Goal: Task Accomplishment & Management: Manage account settings

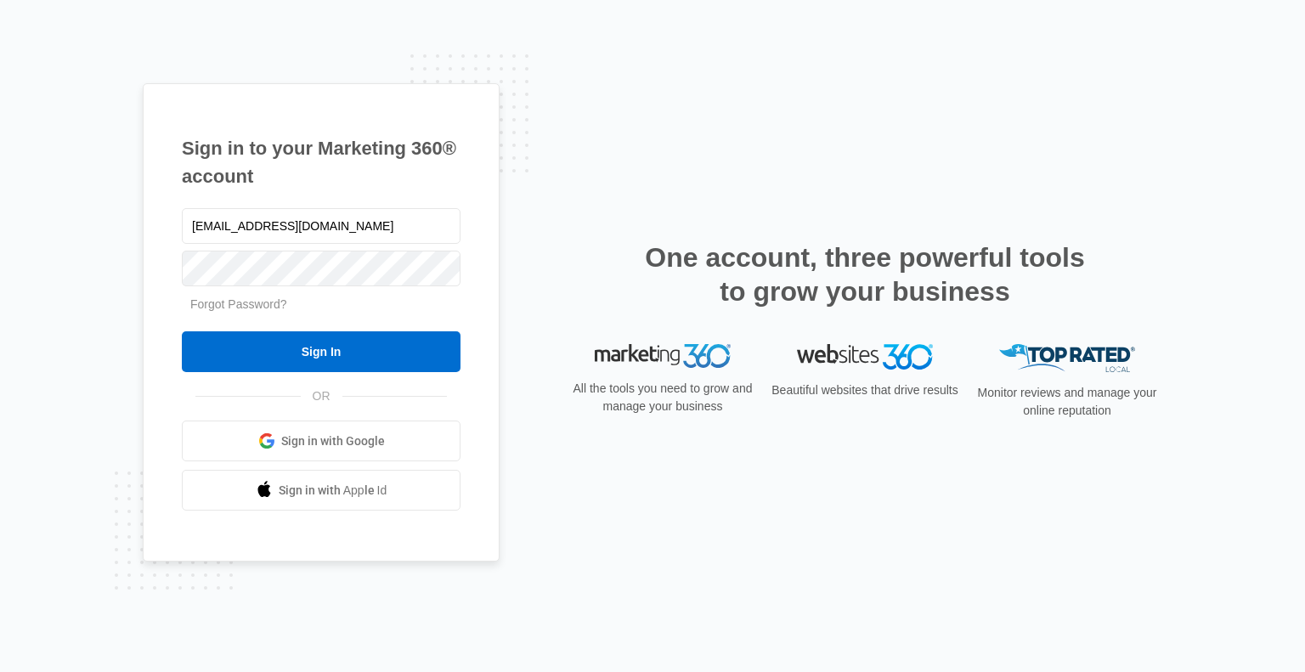
type input "[EMAIL_ADDRESS][DOMAIN_NAME]"
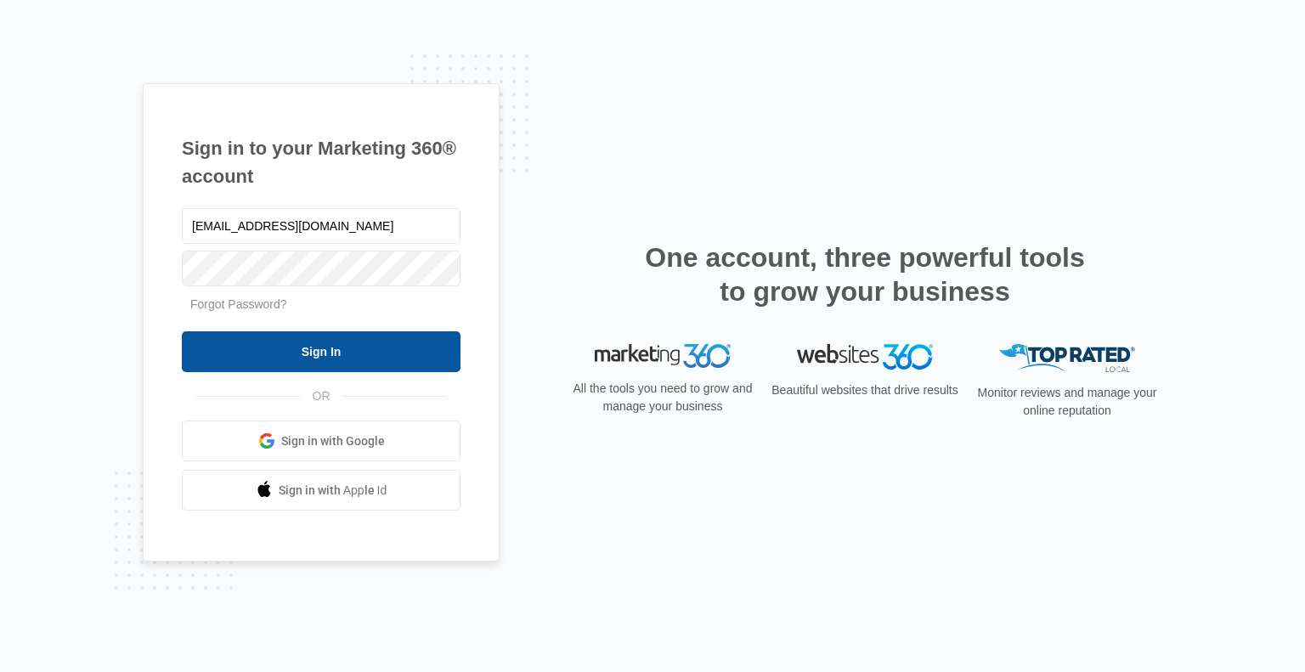
click at [362, 355] on input "Sign In" at bounding box center [321, 351] width 279 height 41
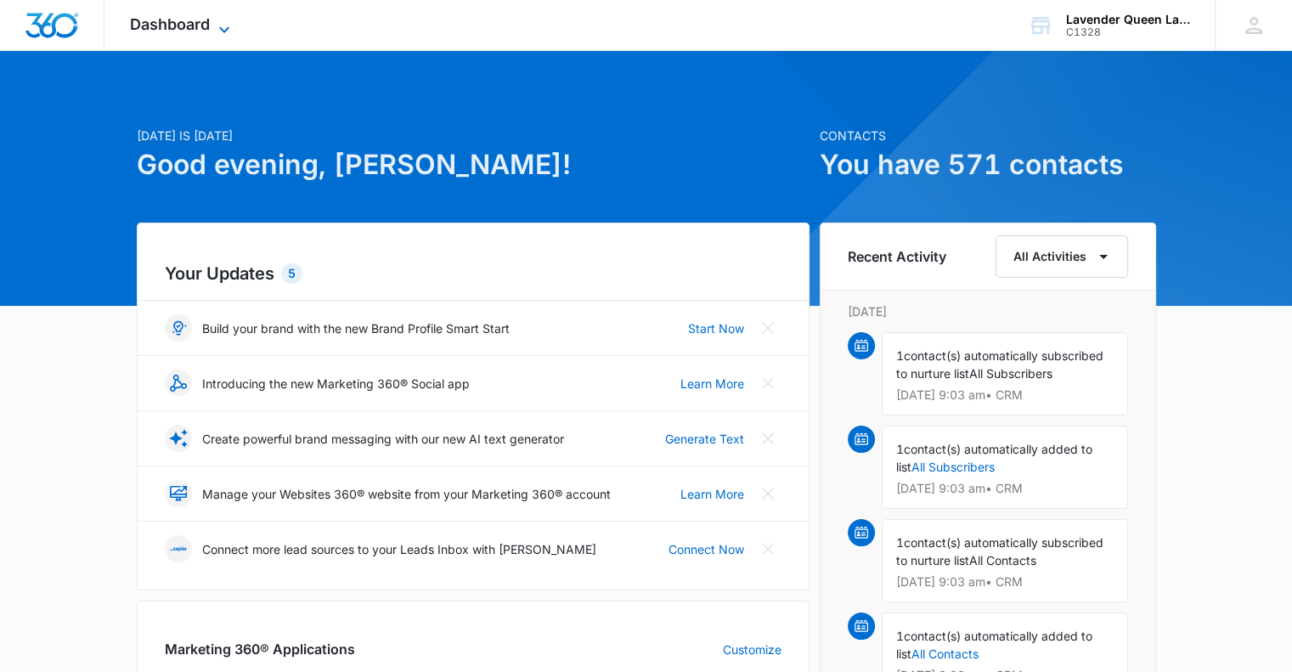
click at [228, 25] on icon at bounding box center [224, 30] width 20 height 20
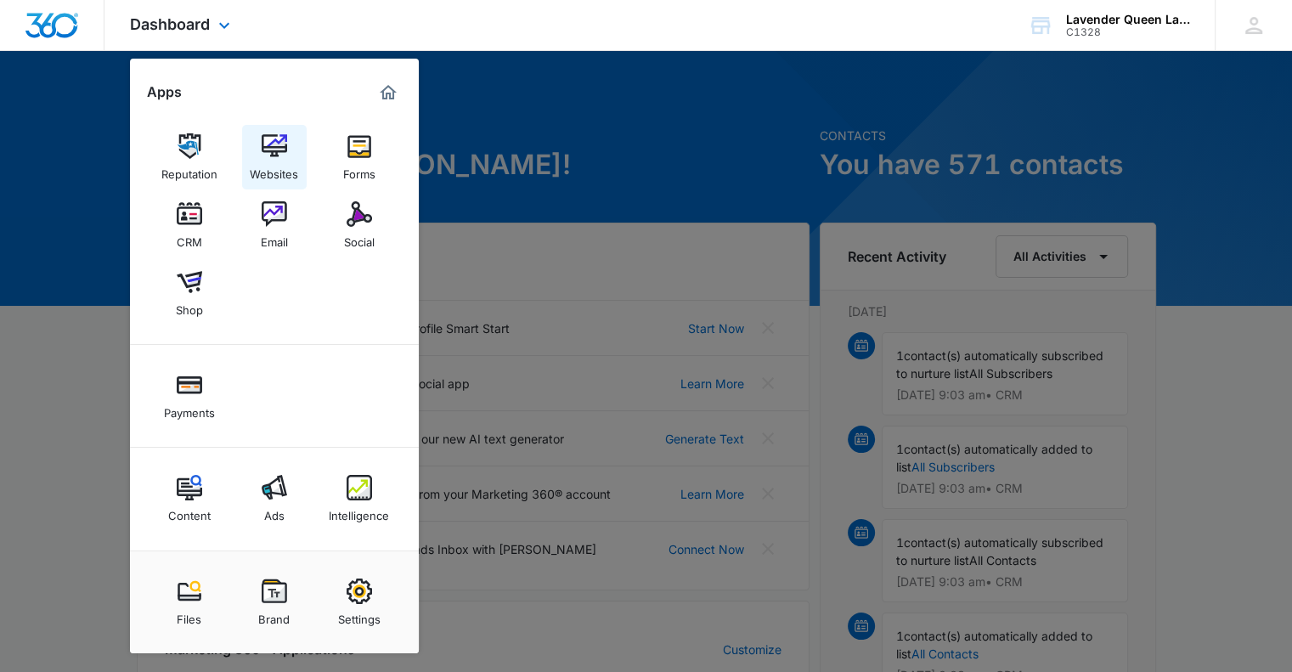
click at [280, 142] on img at bounding box center [274, 145] width 25 height 25
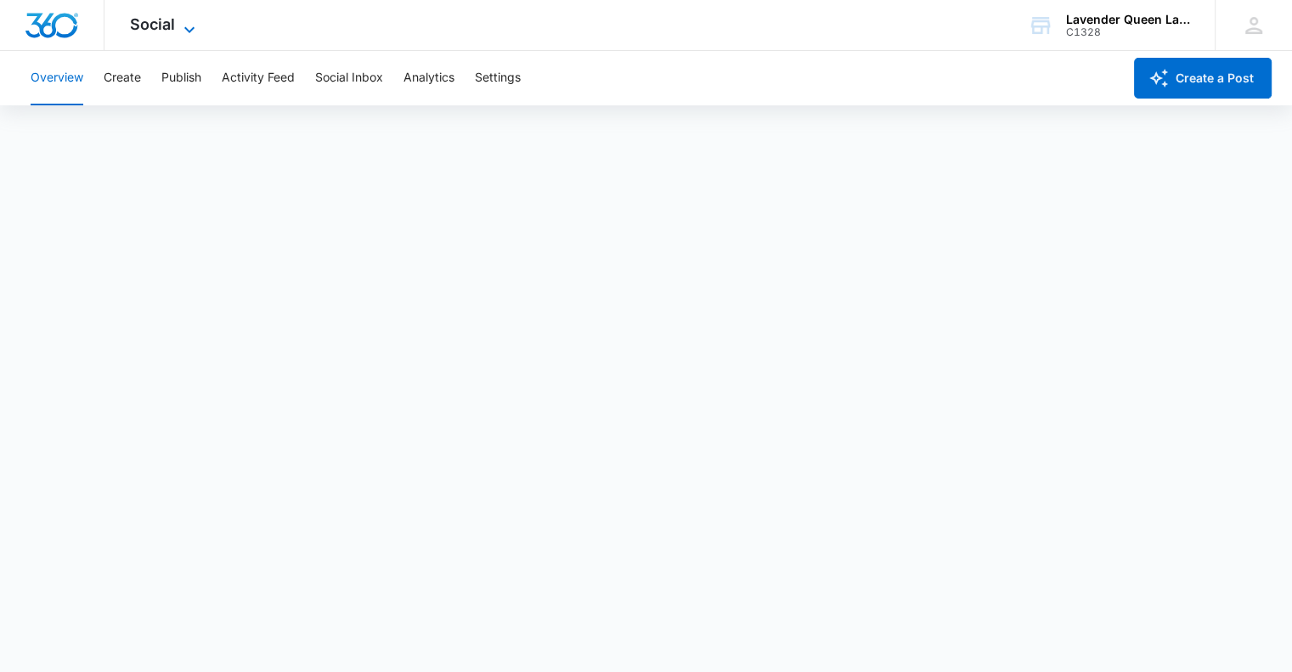
click at [192, 28] on icon at bounding box center [189, 29] width 10 height 6
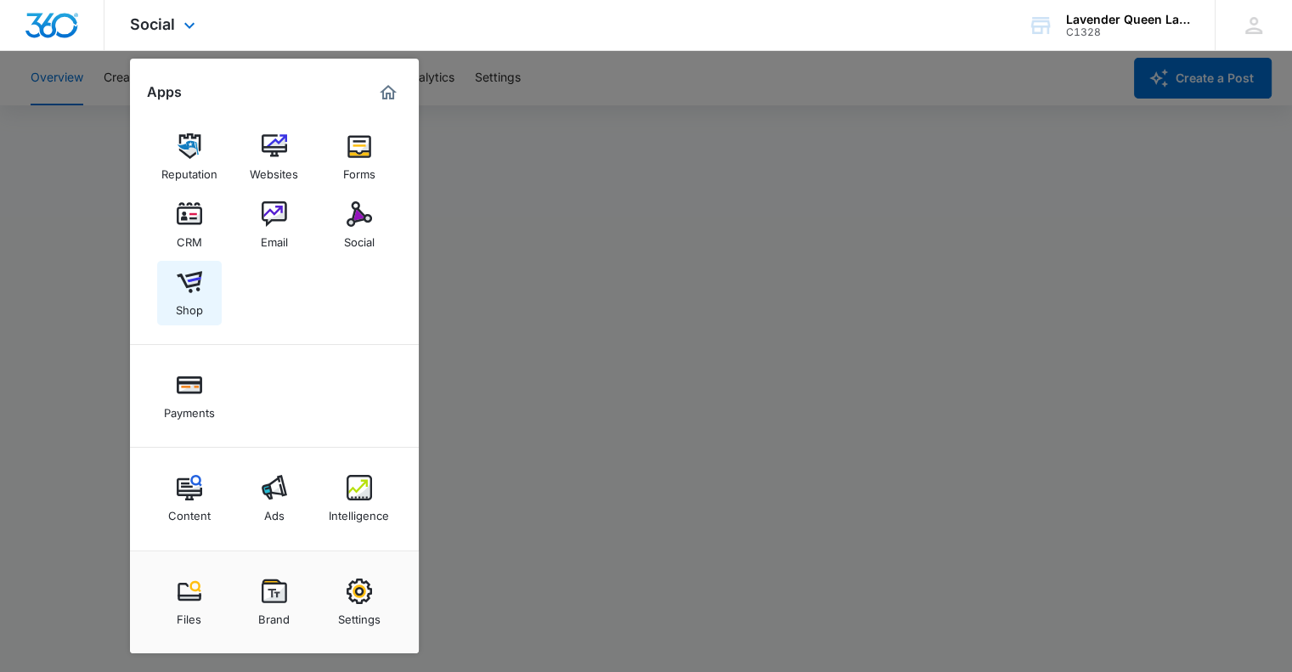
click at [191, 286] on img at bounding box center [189, 281] width 25 height 25
